Goal: Find contact information: Find contact information

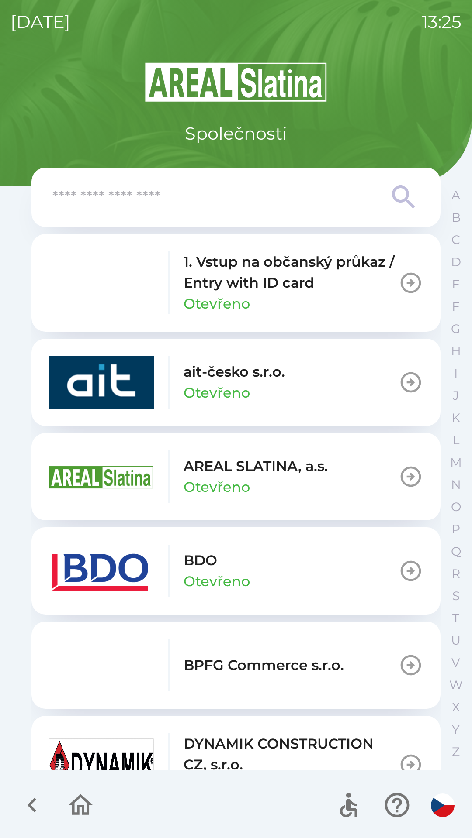
click at [281, 567] on button "BDO Otevřeno" at bounding box center [235, 571] width 409 height 87
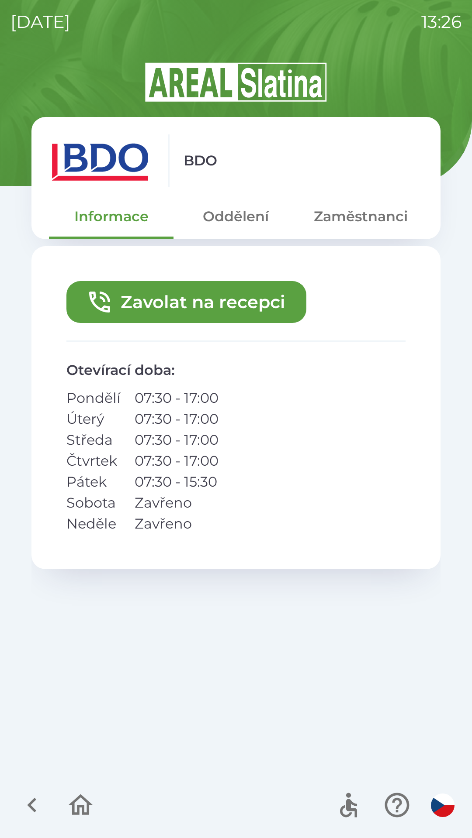
click at [223, 305] on button "Zavolat na recepci" at bounding box center [186, 302] width 240 height 42
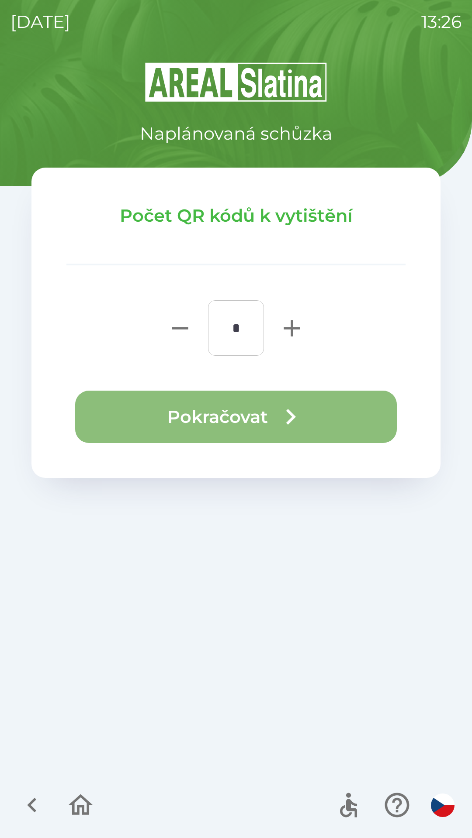
click at [265, 410] on button "Pokračovat" at bounding box center [235, 417] width 321 height 52
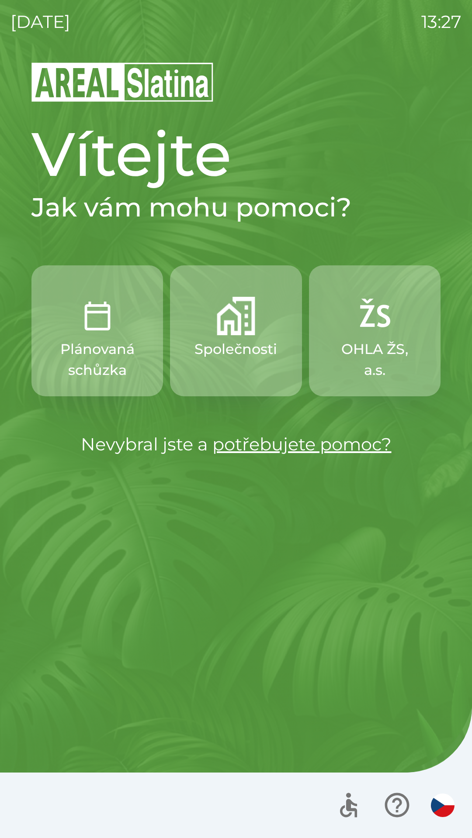
click at [98, 322] on img "button" at bounding box center [97, 316] width 38 height 38
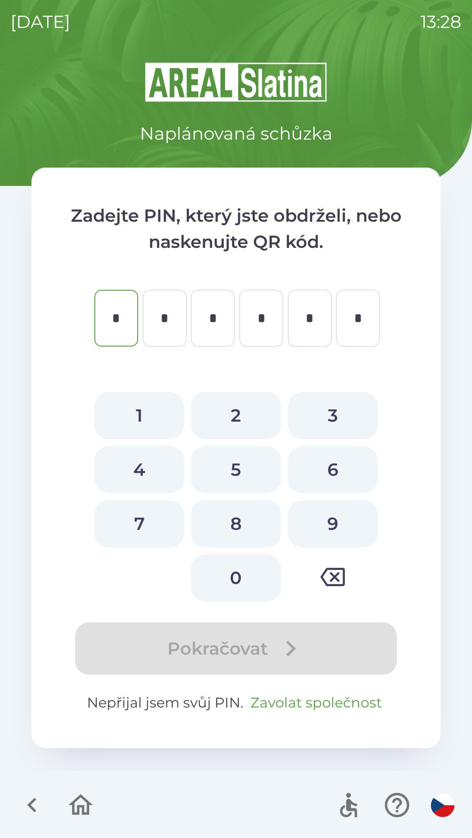
click at [298, 700] on button "Zavolat společnost" at bounding box center [316, 703] width 138 height 21
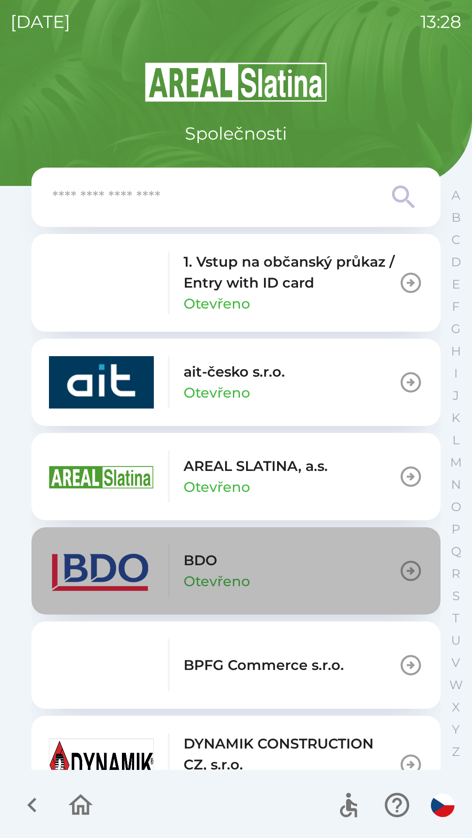
click at [239, 567] on div "BDO Otevřeno" at bounding box center [216, 571] width 66 height 42
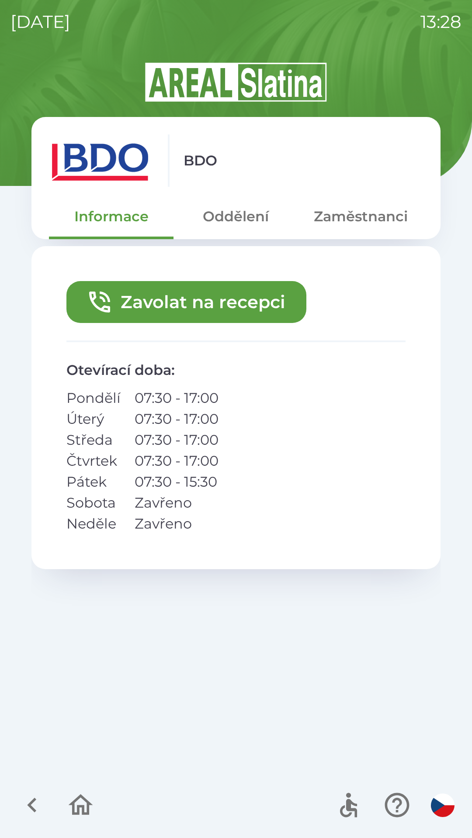
click at [187, 300] on button "Zavolat na recepci" at bounding box center [186, 302] width 240 height 42
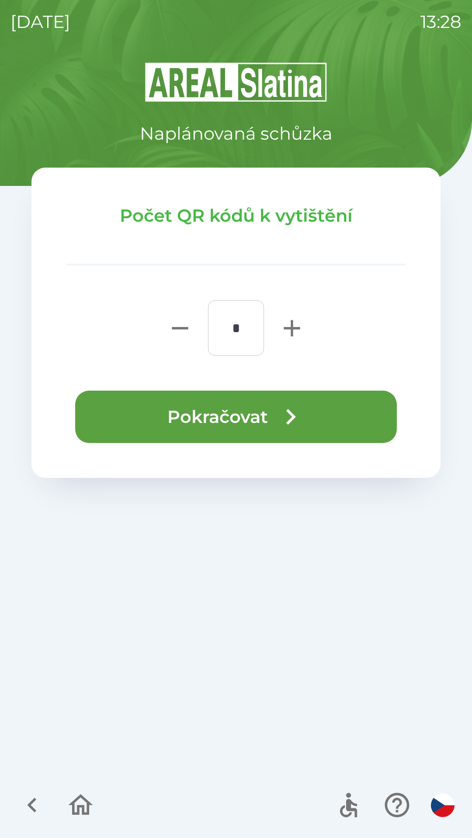
click at [247, 407] on button "Pokračovat" at bounding box center [235, 417] width 321 height 52
